Goal: Task Accomplishment & Management: Manage account settings

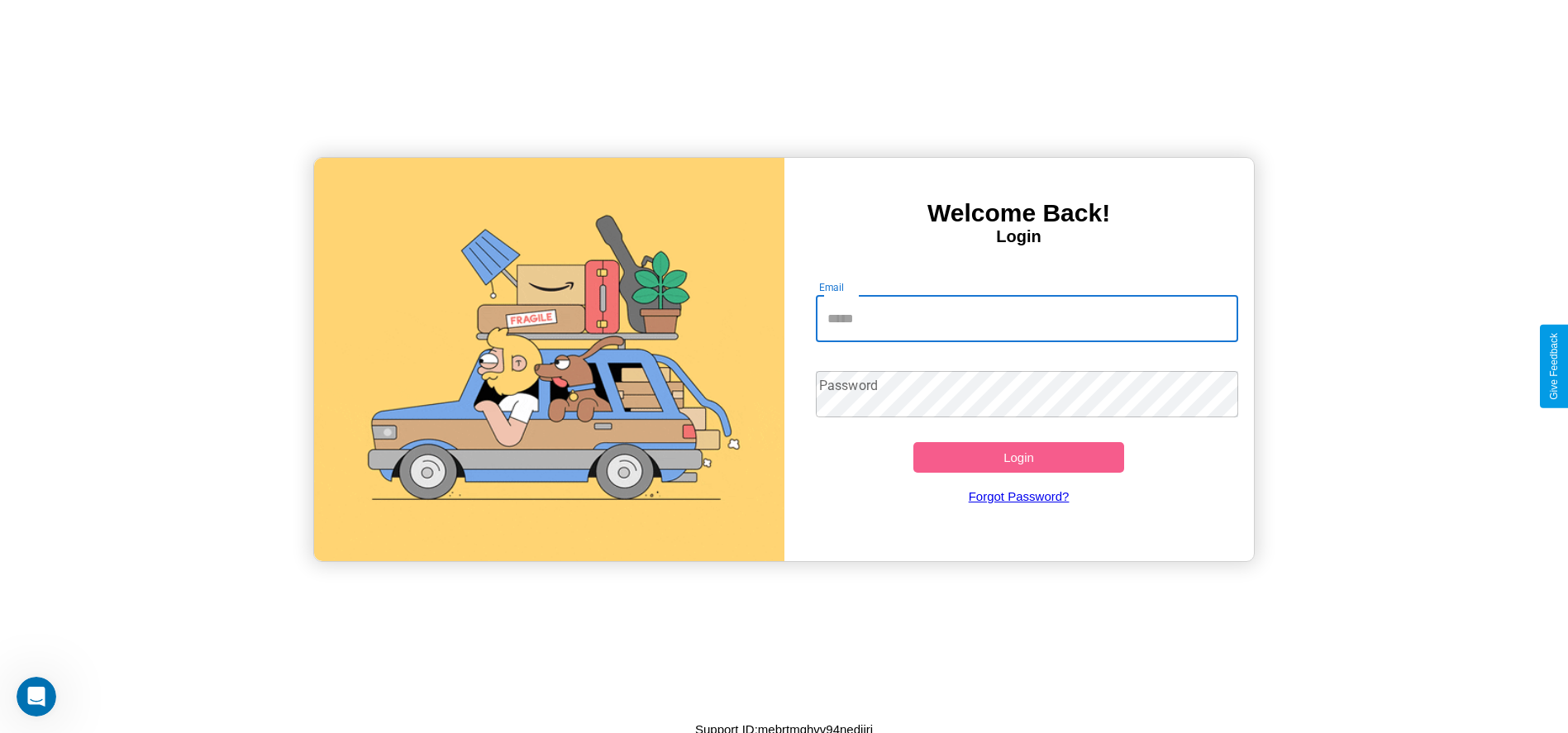
click at [1027, 318] on input "Email" at bounding box center [1028, 318] width 423 height 46
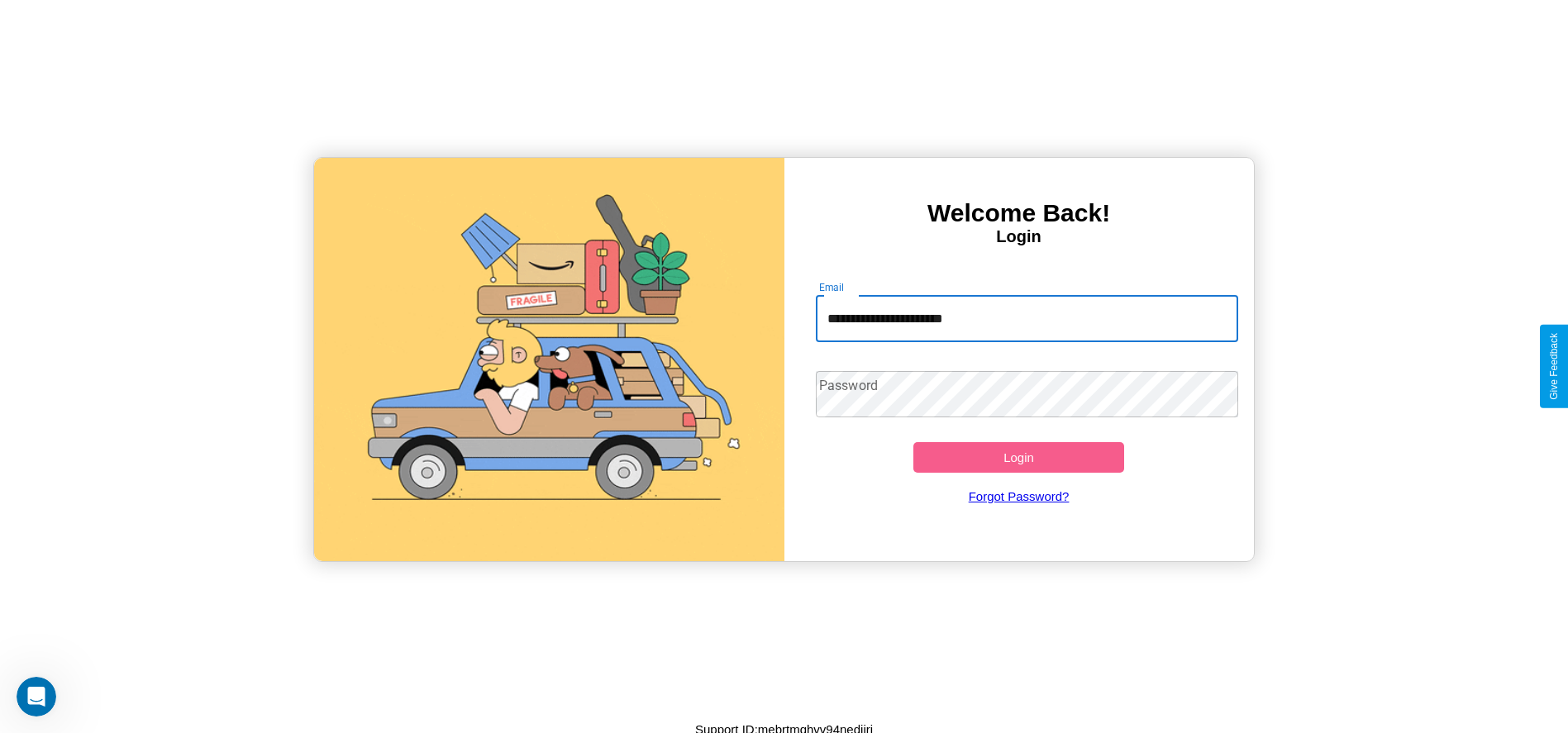
type input "**********"
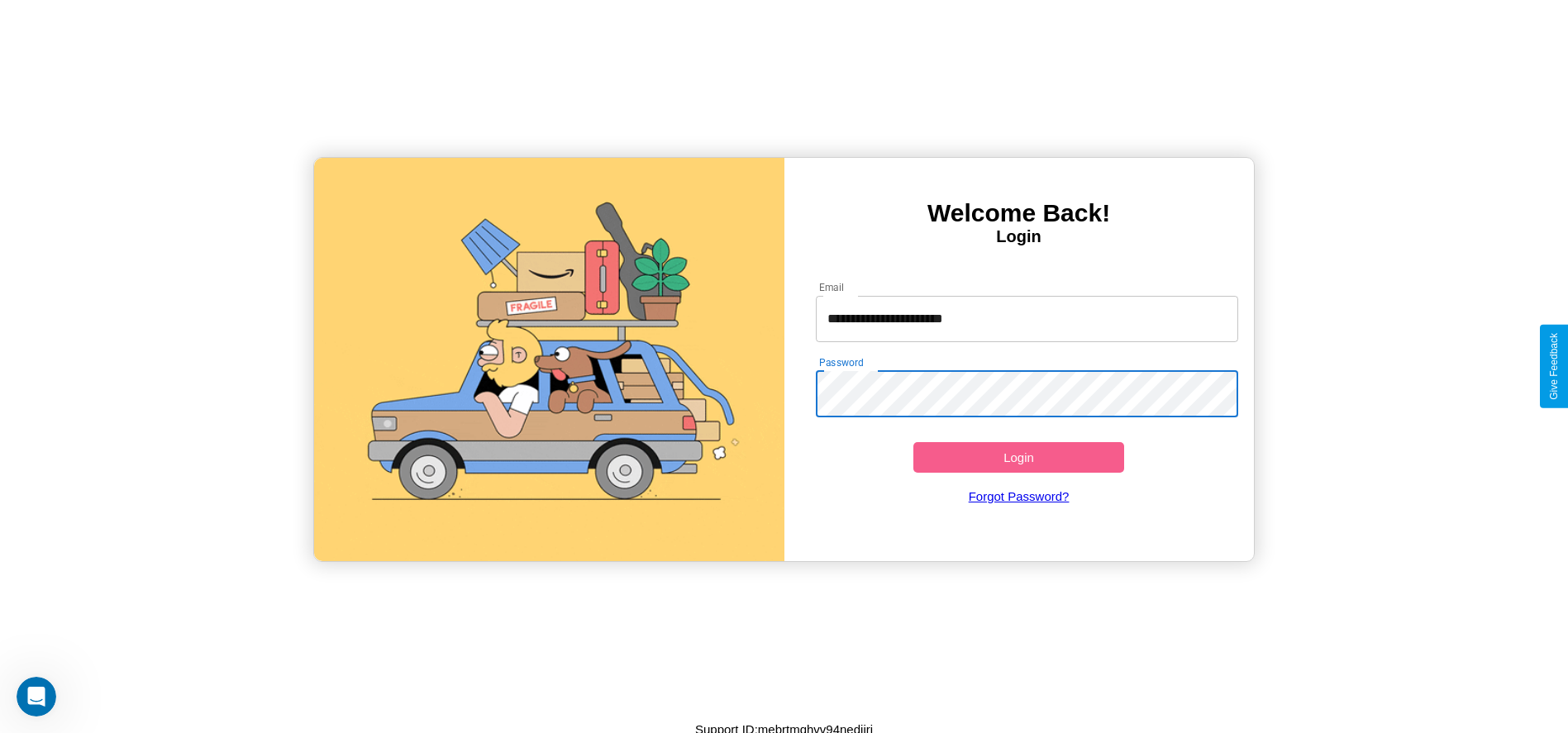
click at [1018, 457] on button "Login" at bounding box center [1019, 457] width 211 height 31
